Goal: Task Accomplishment & Management: Manage account settings

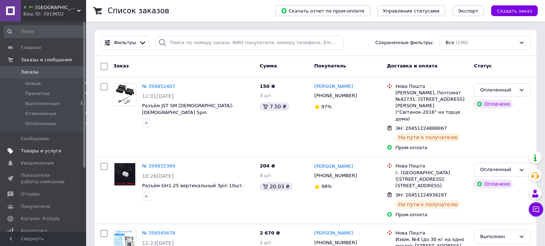
click at [31, 148] on span "Товары и услуги" at bounding box center [41, 151] width 41 height 6
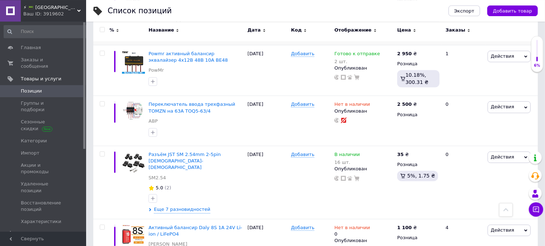
scroll to position [1577, 0]
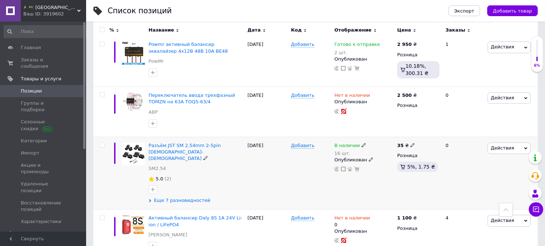
click at [180, 197] on span "Еще 7 разновидностей" at bounding box center [182, 200] width 56 height 6
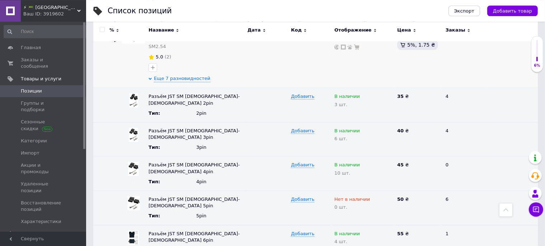
scroll to position [1704, 0]
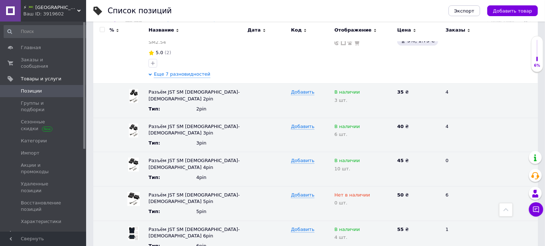
drag, startPoint x: 346, startPoint y: 199, endPoint x: 308, endPoint y: 204, distance: 37.6
type input "9"
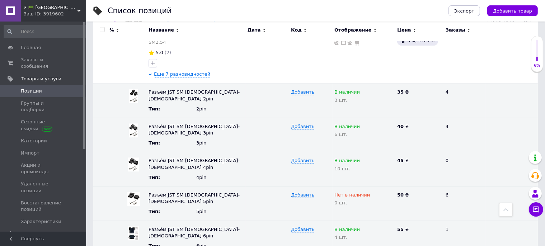
drag, startPoint x: 348, startPoint y: 170, endPoint x: 329, endPoint y: 170, distance: 18.3
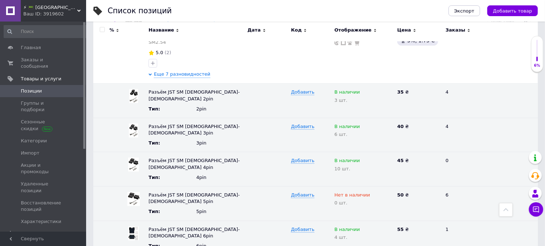
type input "9"
click at [361, 227] on icon at bounding box center [363, 229] width 4 height 4
click at [351, 235] on use at bounding box center [351, 237] width 4 height 4
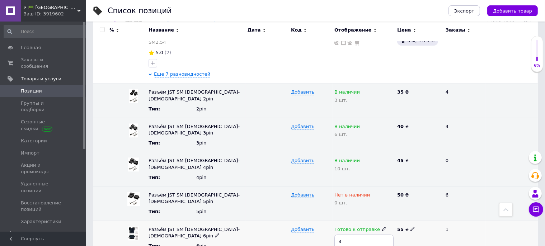
drag, startPoint x: 347, startPoint y: 147, endPoint x: 323, endPoint y: 148, distance: 23.3
click at [334, 234] on input "4" at bounding box center [363, 241] width 59 height 14
type input "6"
click at [305, 220] on div "Добавить" at bounding box center [310, 237] width 43 height 34
click at [371, 192] on icon at bounding box center [373, 194] width 4 height 4
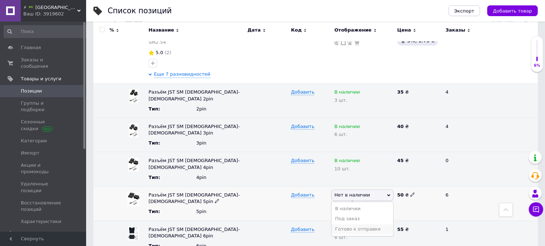
click at [355, 224] on li "Готово к отправке" at bounding box center [362, 229] width 62 height 10
click at [349, 200] on icon at bounding box center [351, 202] width 4 height 4
drag, startPoint x: 326, startPoint y: 118, endPoint x: 318, endPoint y: 118, distance: 7.5
click at [334, 200] on input "0" at bounding box center [363, 207] width 59 height 14
type input "13"
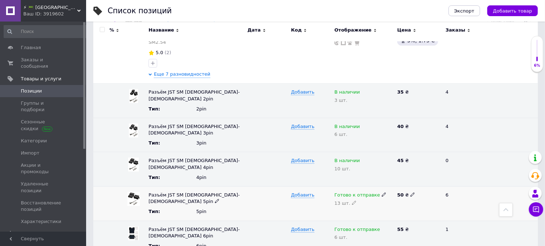
click at [352, 201] on use at bounding box center [354, 203] width 4 height 4
click at [348, 200] on input "13" at bounding box center [363, 207] width 59 height 14
type input "14"
click at [416, 186] on div "50 ₴" at bounding box center [418, 203] width 46 height 34
click at [352, 166] on icon at bounding box center [354, 168] width 4 height 4
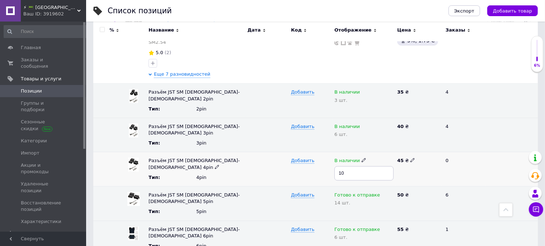
drag, startPoint x: 349, startPoint y: 87, endPoint x: 320, endPoint y: 92, distance: 28.7
click at [334, 166] on input "10" at bounding box center [363, 173] width 59 height 14
type input "23"
click at [316, 152] on div "Добавить" at bounding box center [310, 169] width 43 height 34
click at [361, 158] on icon at bounding box center [363, 160] width 4 height 4
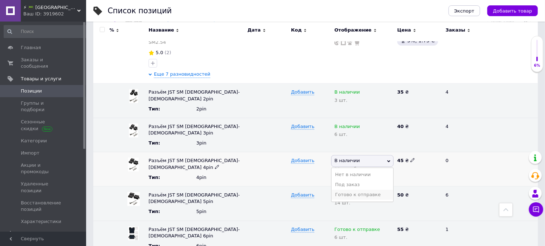
click at [348, 190] on li "Готово к отправке" at bounding box center [362, 195] width 62 height 10
click at [349, 132] on icon at bounding box center [351, 134] width 4 height 4
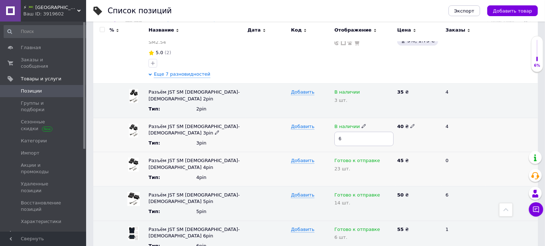
drag, startPoint x: 349, startPoint y: 60, endPoint x: 318, endPoint y: 61, distance: 31.2
click at [334, 132] on input "6" at bounding box center [363, 139] width 59 height 14
type input "16"
click at [423, 118] on div "40 ₴" at bounding box center [418, 135] width 46 height 34
click at [361, 124] on icon at bounding box center [363, 126] width 4 height 4
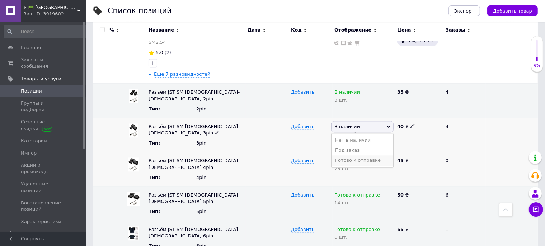
click at [364, 155] on li "Готово к отправке" at bounding box center [362, 160] width 62 height 10
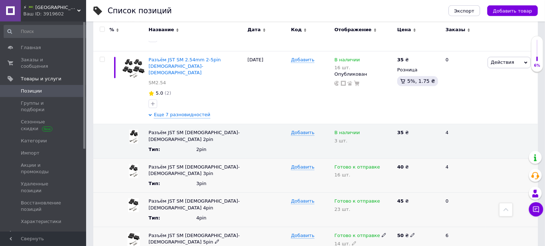
scroll to position [1640, 0]
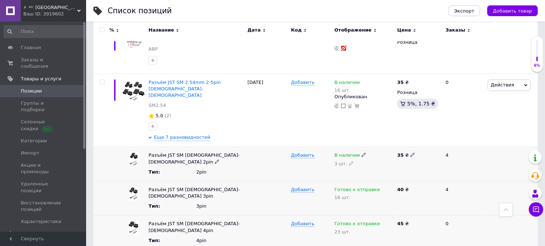
click at [349, 161] on use at bounding box center [351, 163] width 4 height 4
drag, startPoint x: 347, startPoint y: 97, endPoint x: 337, endPoint y: 96, distance: 10.8
click at [337, 161] on input "3" at bounding box center [363, 168] width 59 height 14
type input "15"
click at [410, 147] on div "35 ₴" at bounding box center [418, 164] width 46 height 34
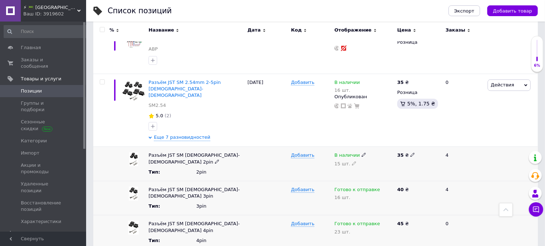
click at [361, 152] on icon at bounding box center [363, 154] width 4 height 4
click at [356, 184] on li "Готово к отправке" at bounding box center [362, 189] width 62 height 10
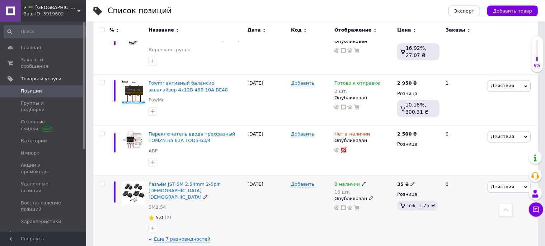
scroll to position [1514, 0]
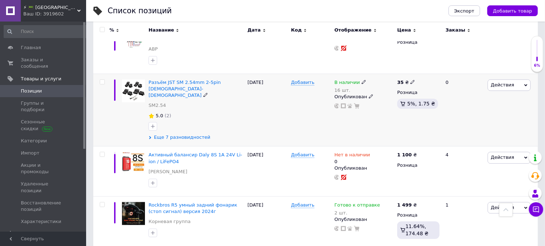
click at [181, 134] on span "Еще 7 разновидностей" at bounding box center [182, 137] width 56 height 6
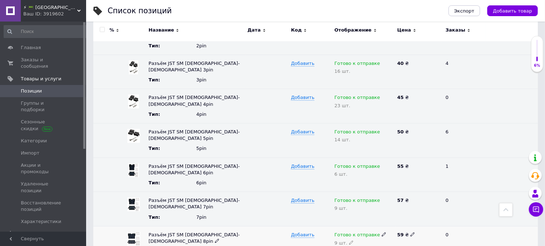
scroll to position [1704, 0]
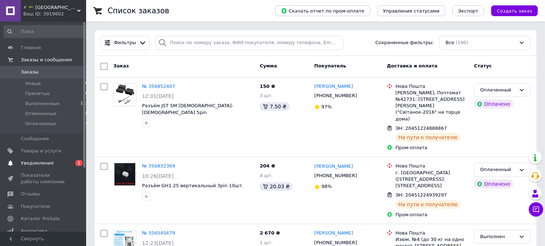
click at [42, 162] on span "Уведомления" at bounding box center [37, 163] width 33 height 6
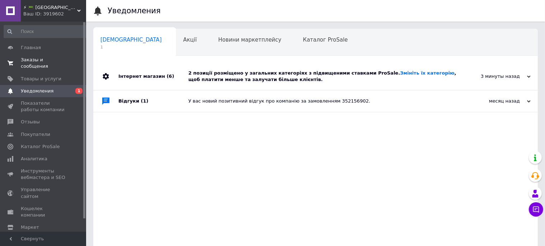
click at [40, 59] on span "Заказы и сообщения" at bounding box center [44, 63] width 46 height 13
